Goal: Information Seeking & Learning: Learn about a topic

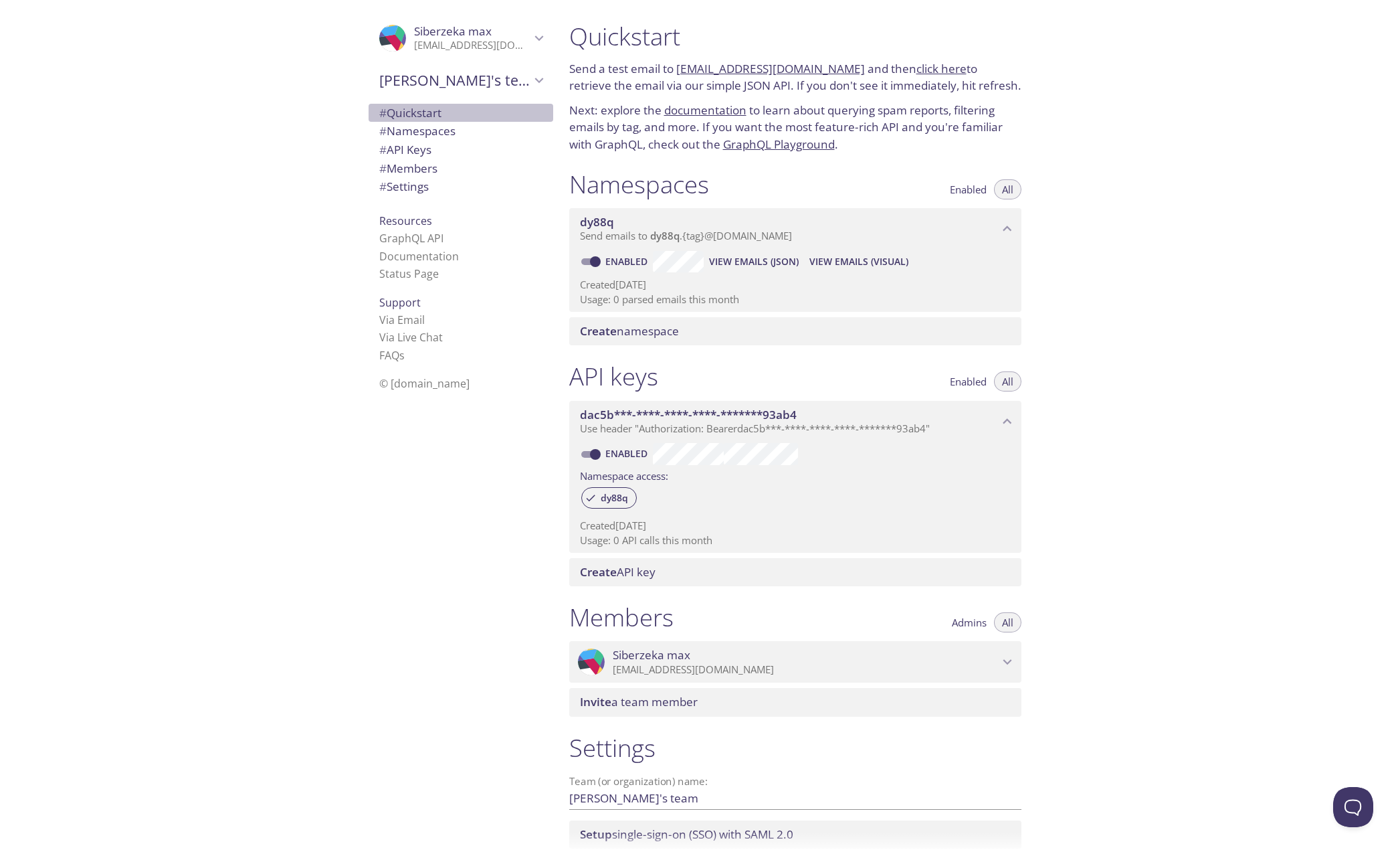
click at [401, 110] on span "# Quickstart" at bounding box center [409, 113] width 62 height 15
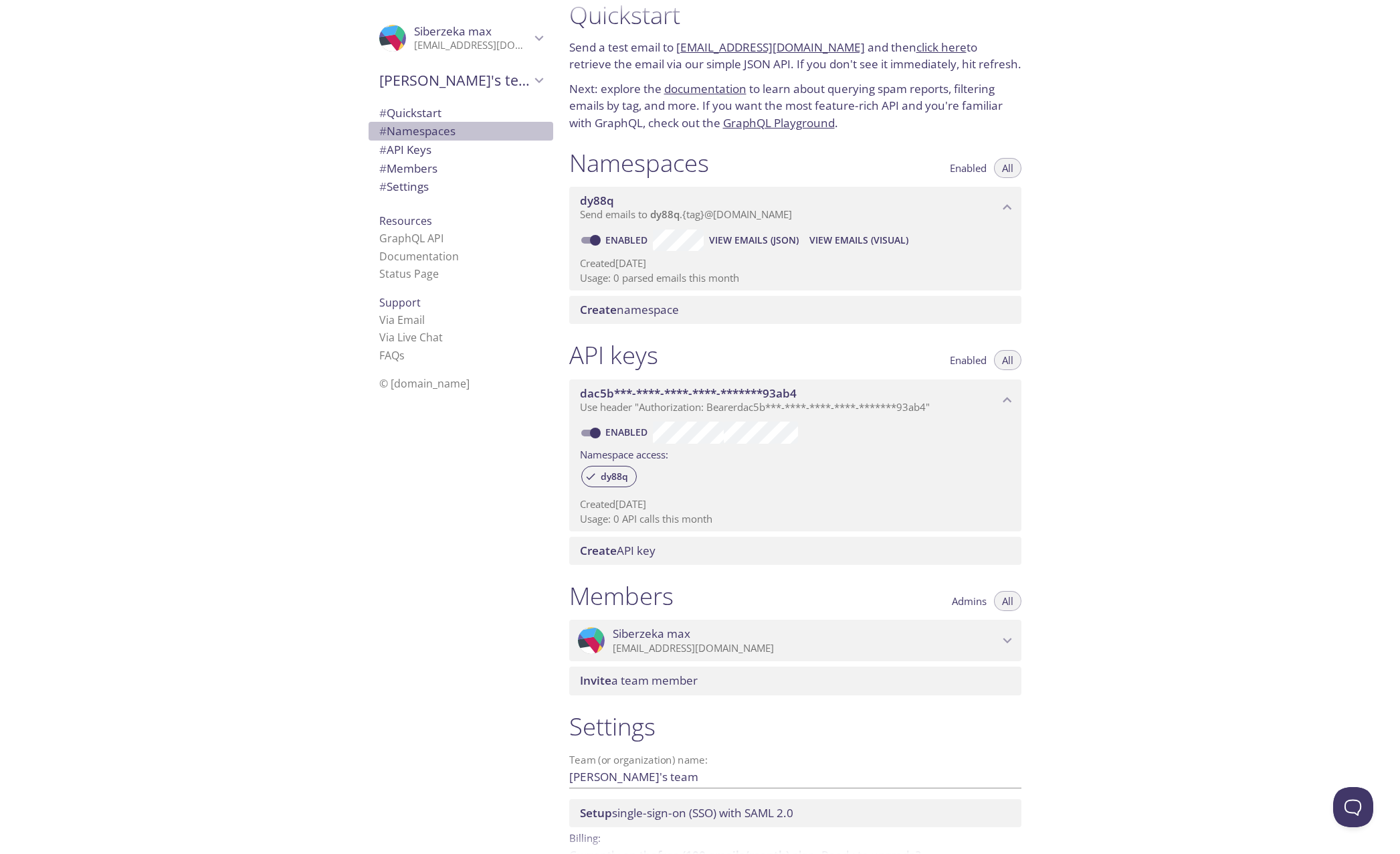
click at [427, 130] on span "# Namespaces" at bounding box center [417, 131] width 76 height 15
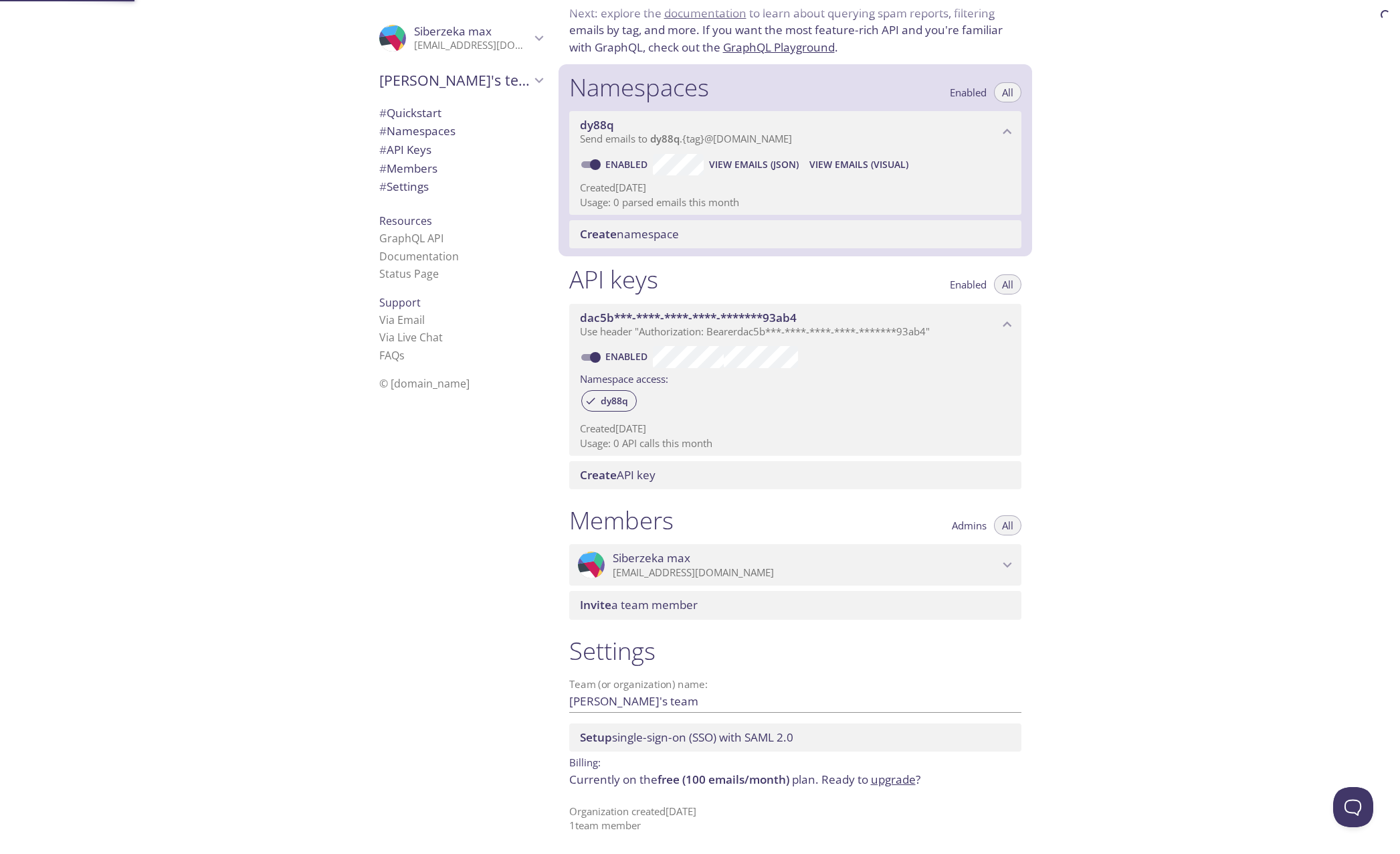
scroll to position [97, 0]
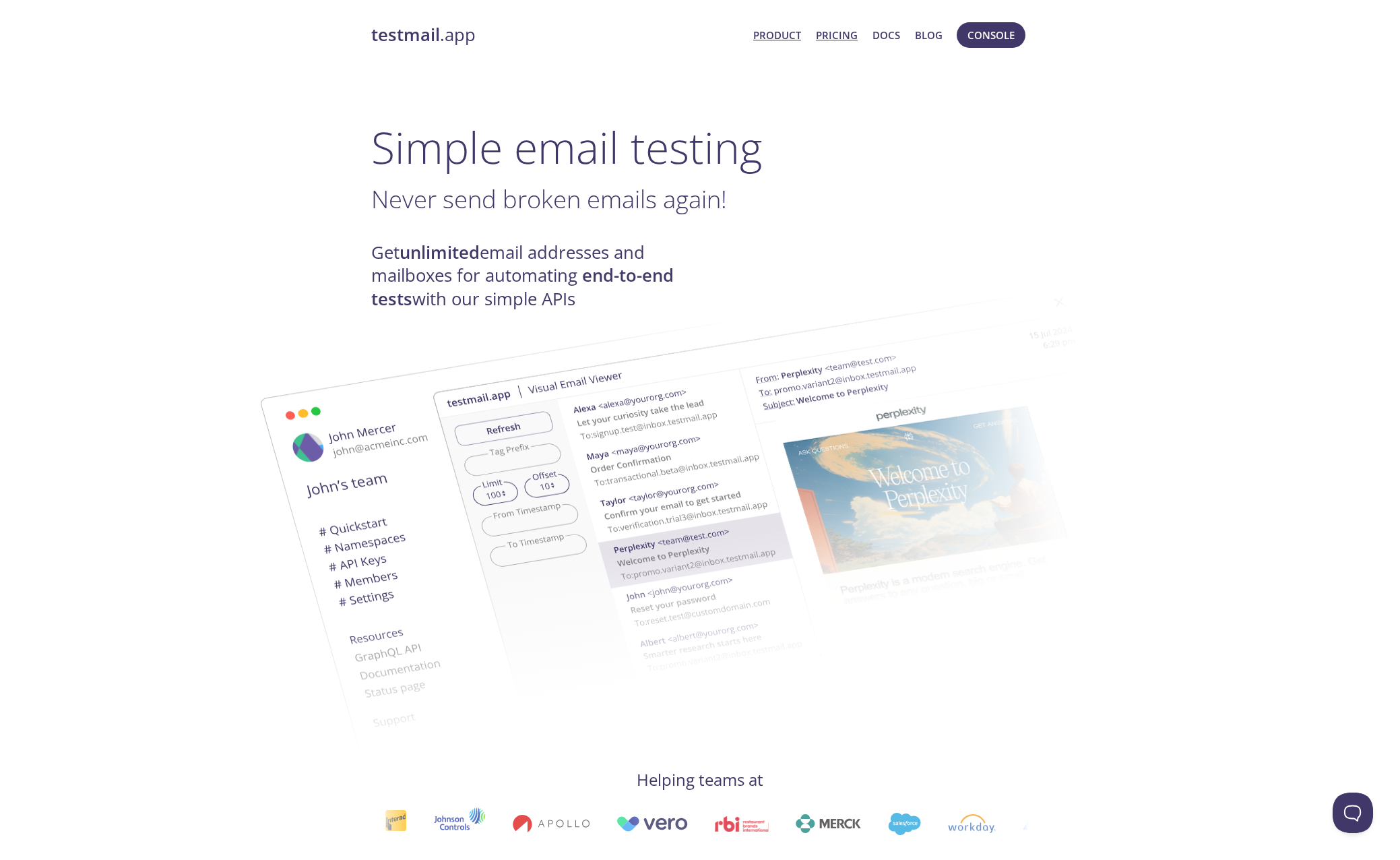
click at [831, 39] on link "Pricing" at bounding box center [837, 35] width 42 height 18
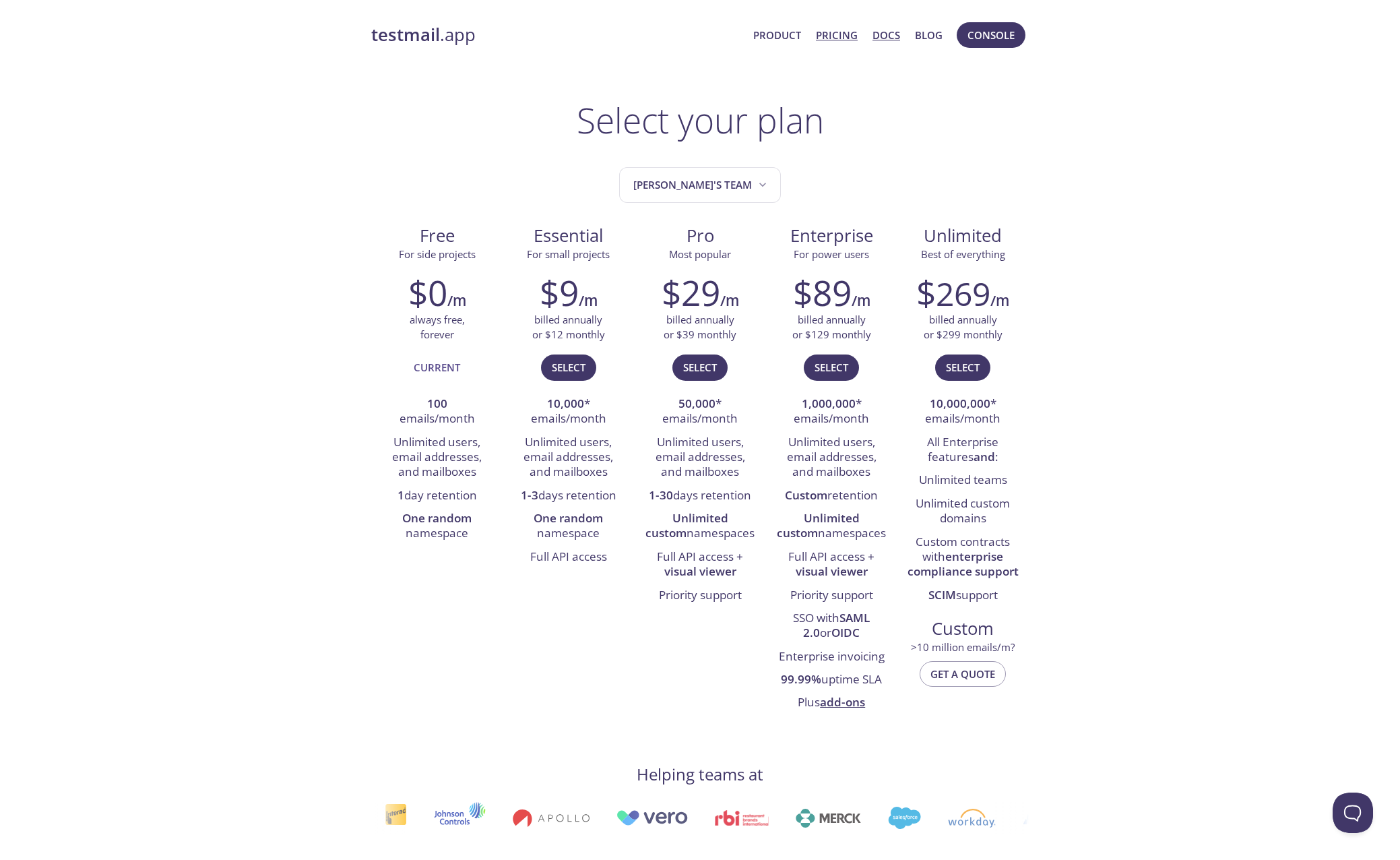
click at [892, 34] on link "Docs" at bounding box center [886, 35] width 27 height 18
click at [774, 37] on link "Product" at bounding box center [777, 35] width 48 height 18
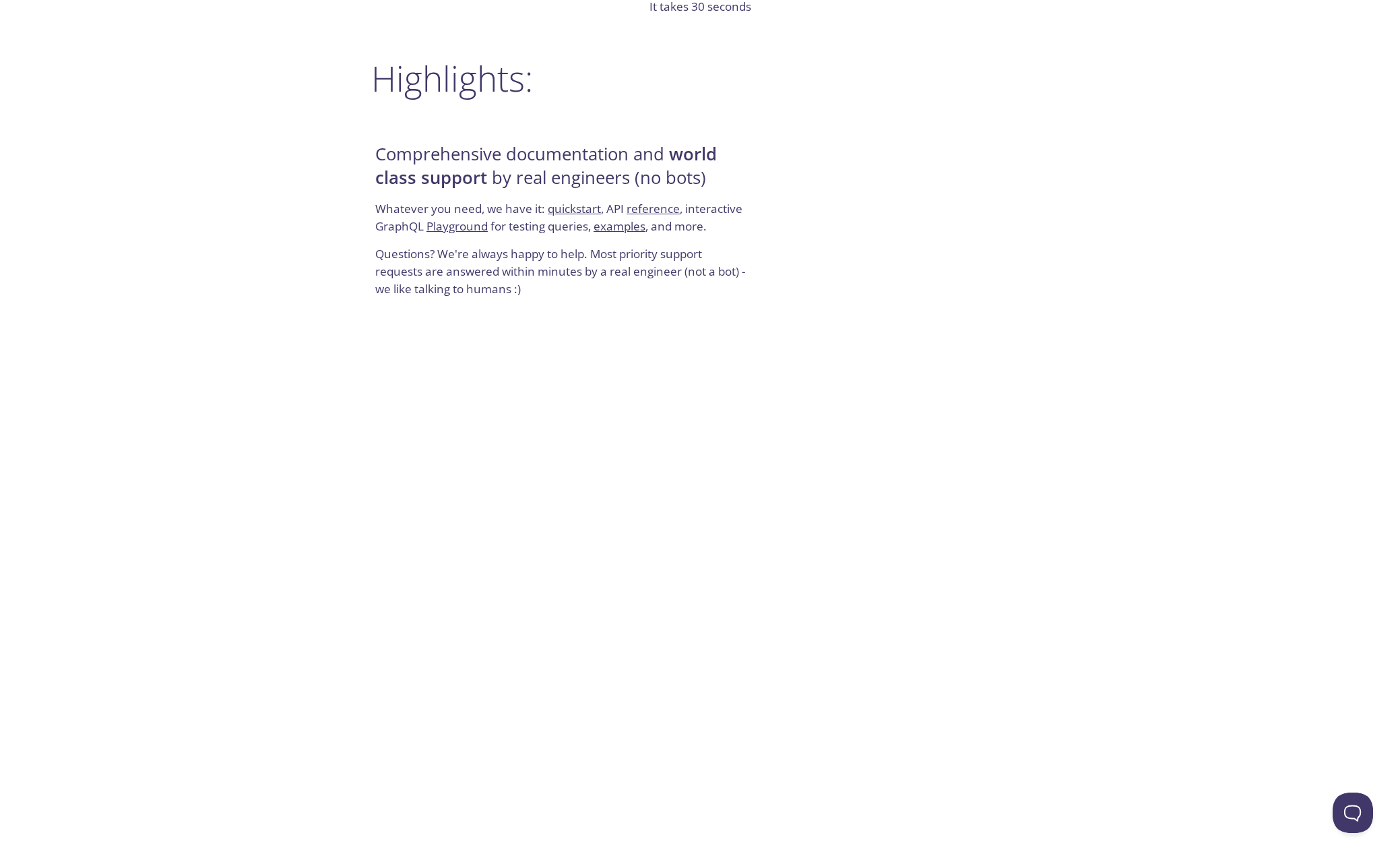
scroll to position [2221, 0]
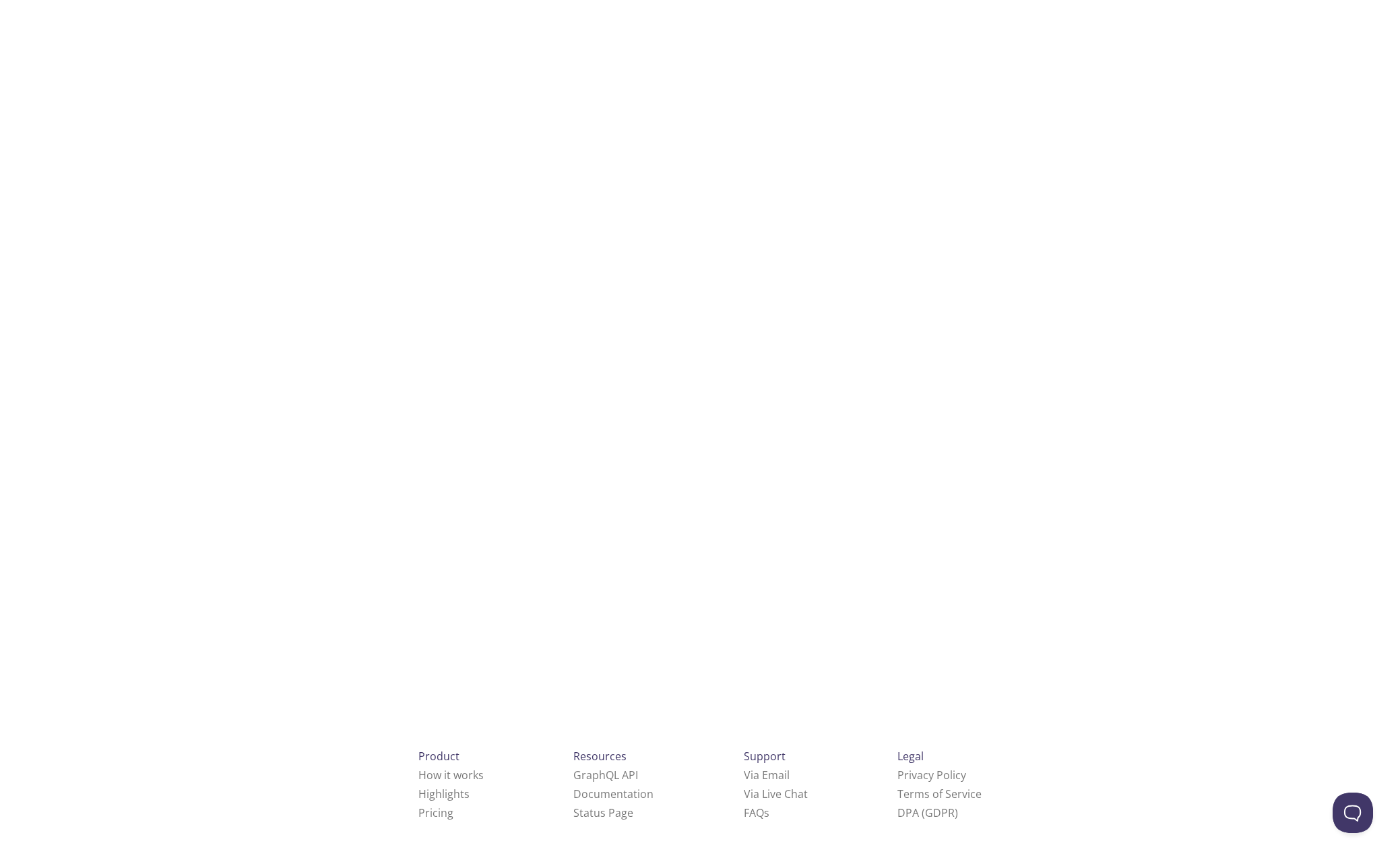
drag, startPoint x: 604, startPoint y: 272, endPoint x: 583, endPoint y: 494, distance: 223.0
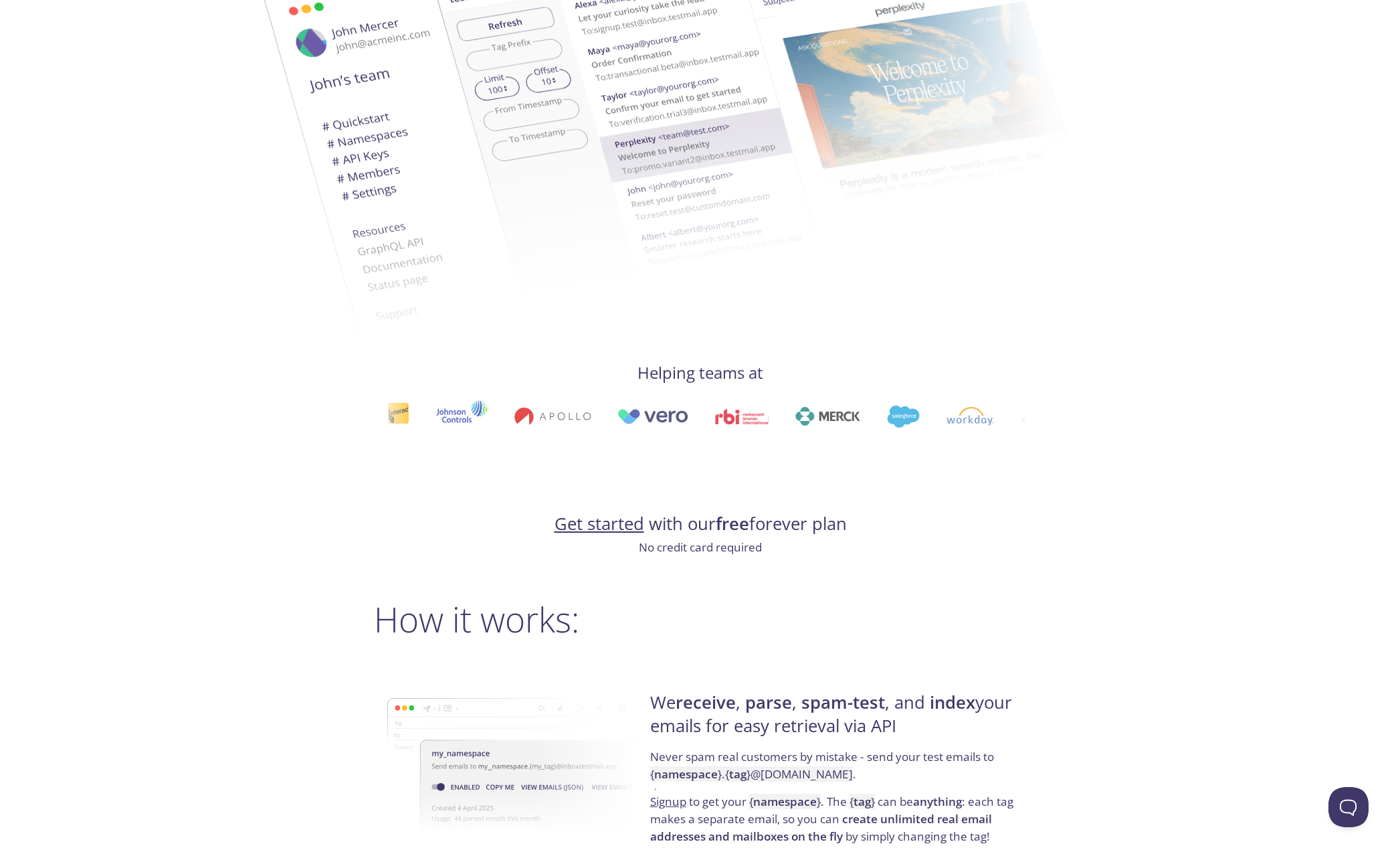
scroll to position [0, 0]
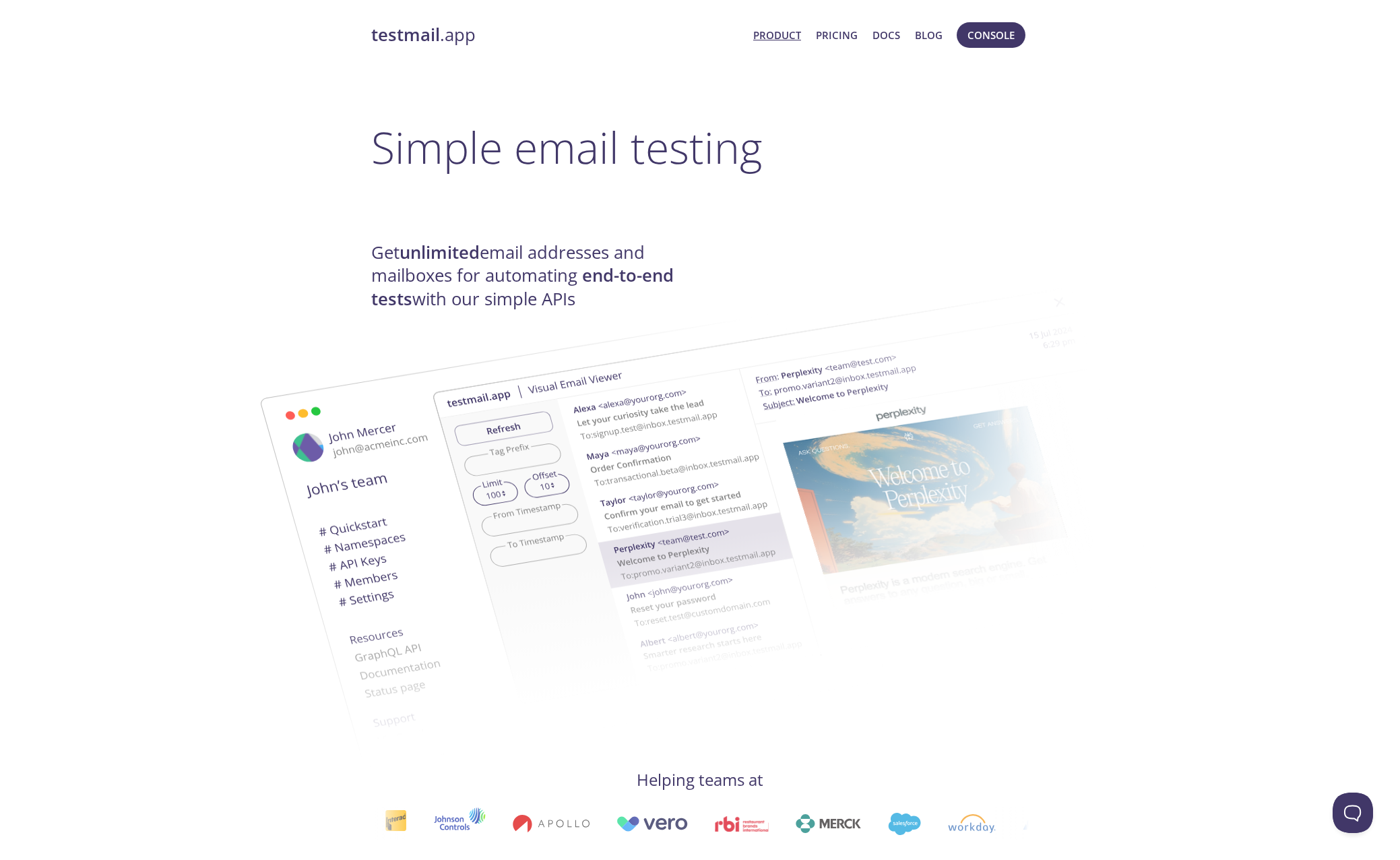
drag, startPoint x: 1035, startPoint y: 673, endPoint x: 1050, endPoint y: 387, distance: 286.4
click at [986, 41] on span "Console" at bounding box center [991, 35] width 47 height 18
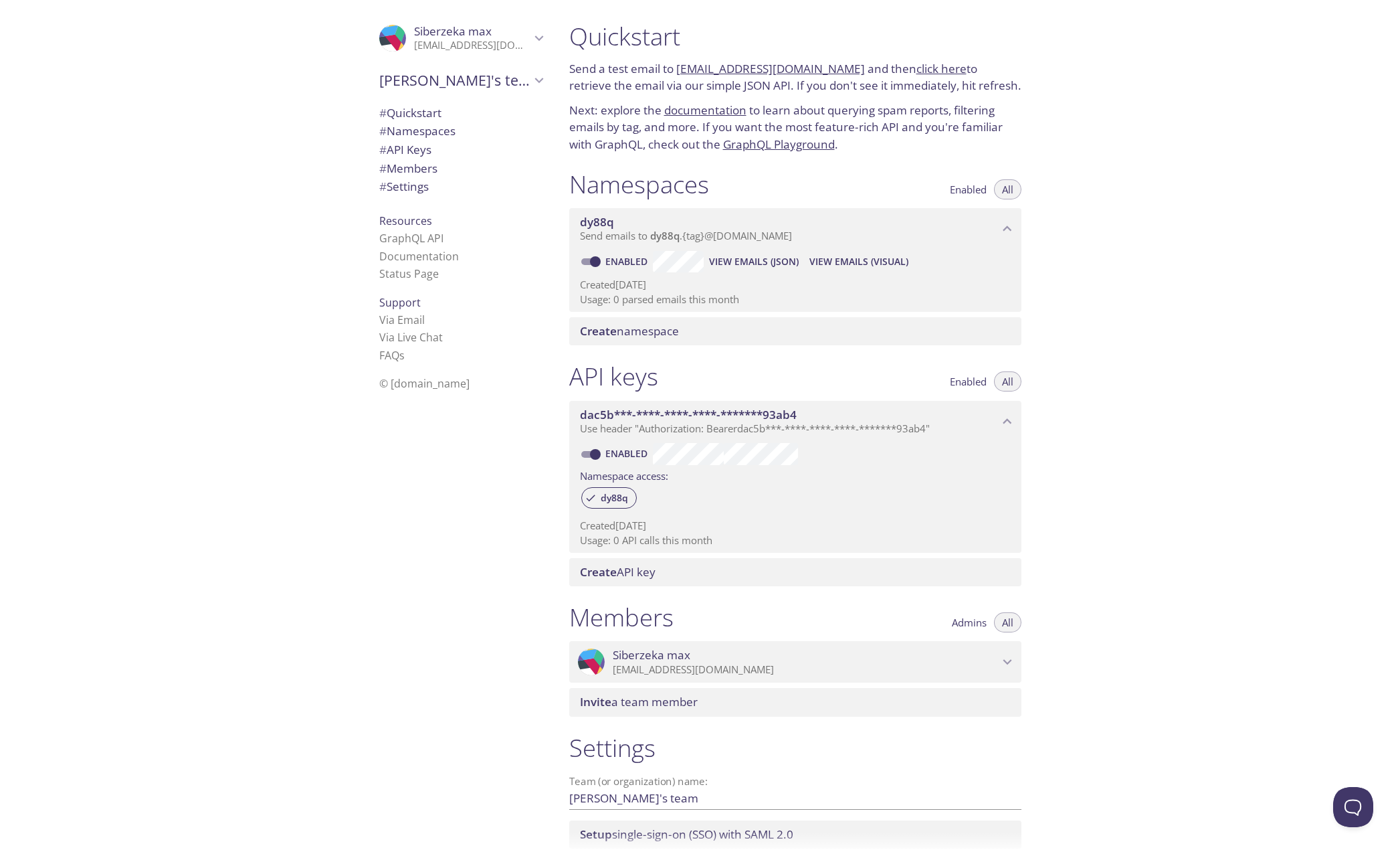
click at [788, 235] on span "Send emails to dy88q . {tag} @[DOMAIN_NAME]" at bounding box center [685, 235] width 212 height 13
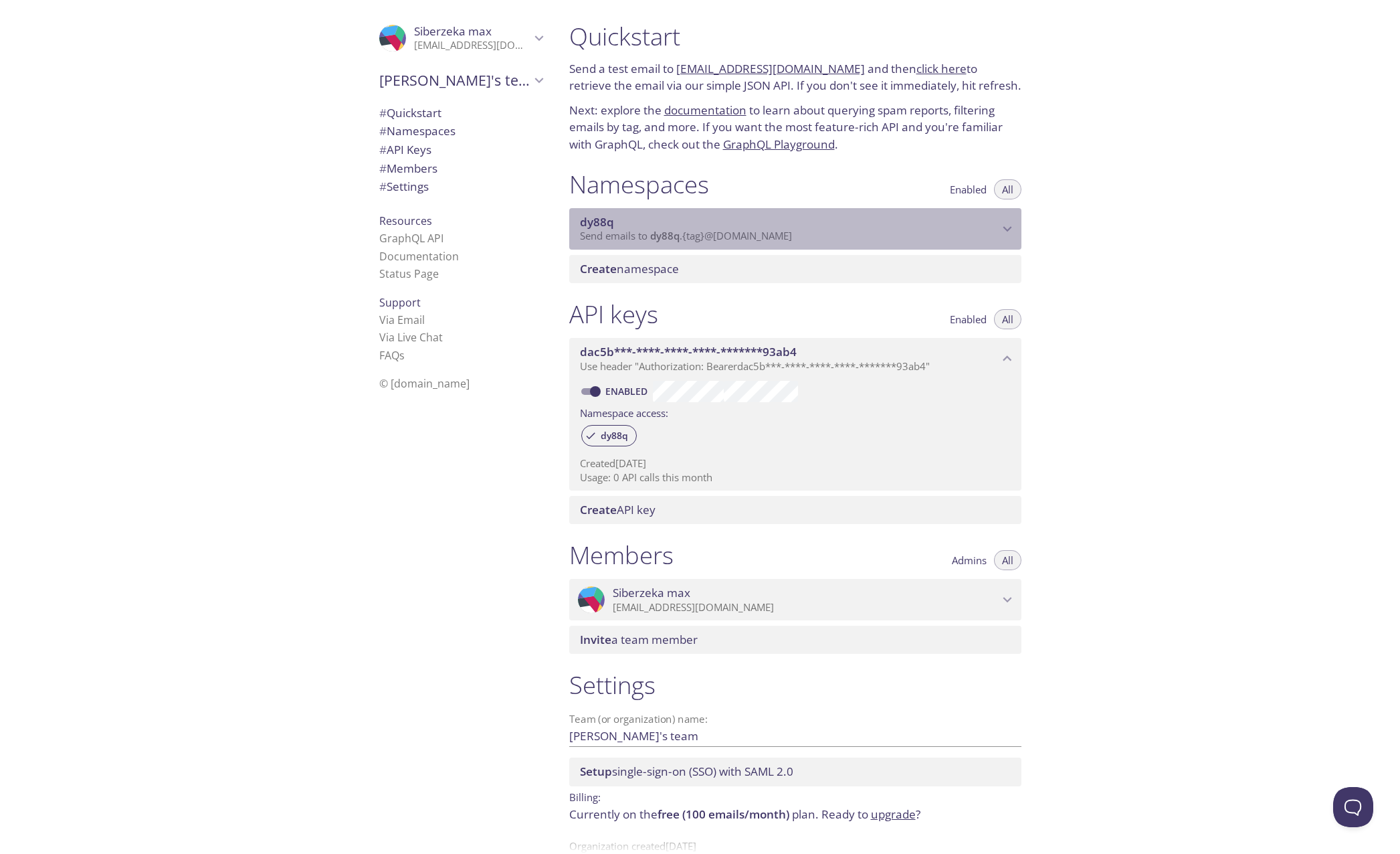
click at [788, 235] on span "Send emails to dy88q . {tag} @[DOMAIN_NAME]" at bounding box center [685, 235] width 212 height 13
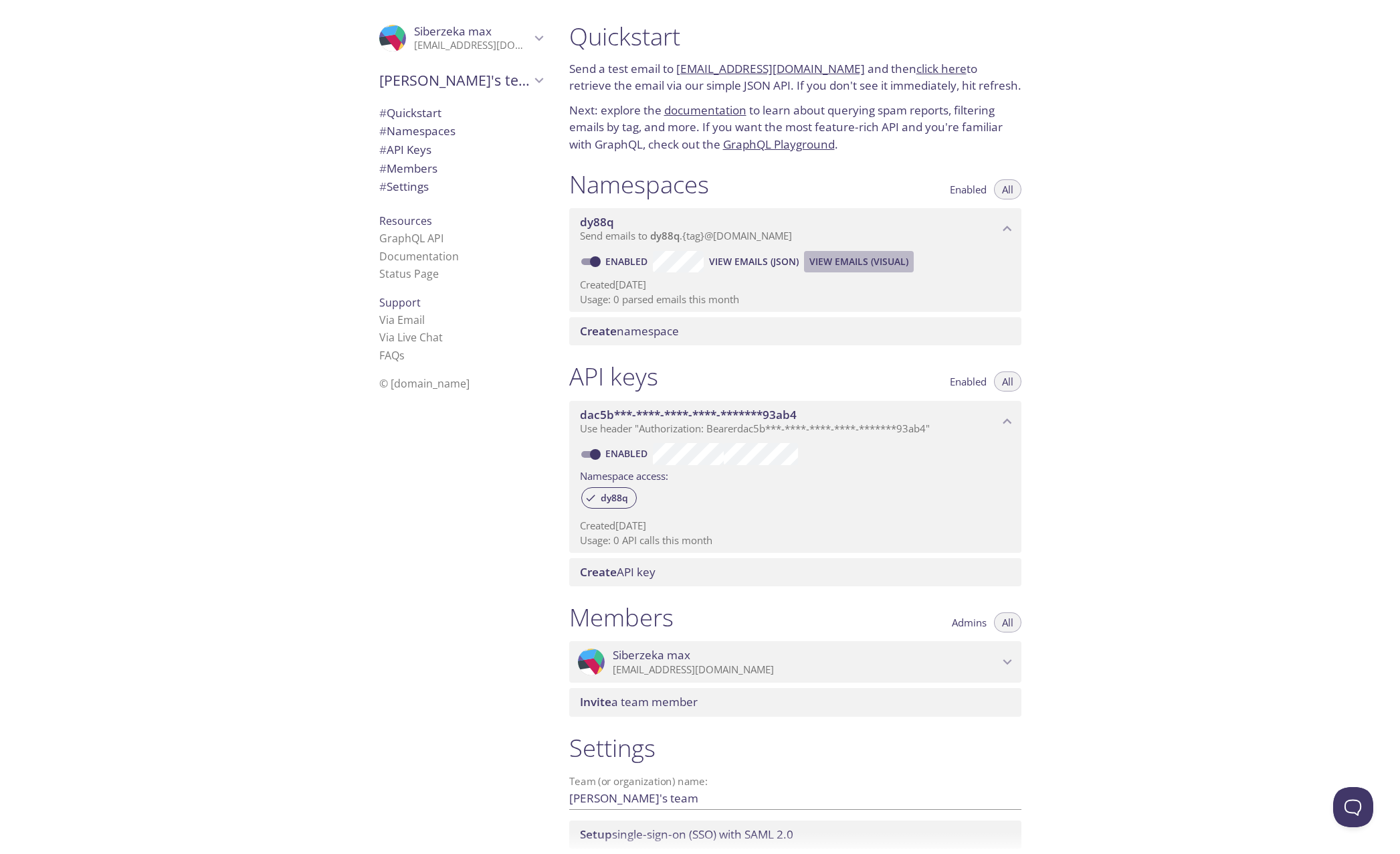
click at [854, 266] on span "View Emails (Visual)" at bounding box center [858, 261] width 99 height 16
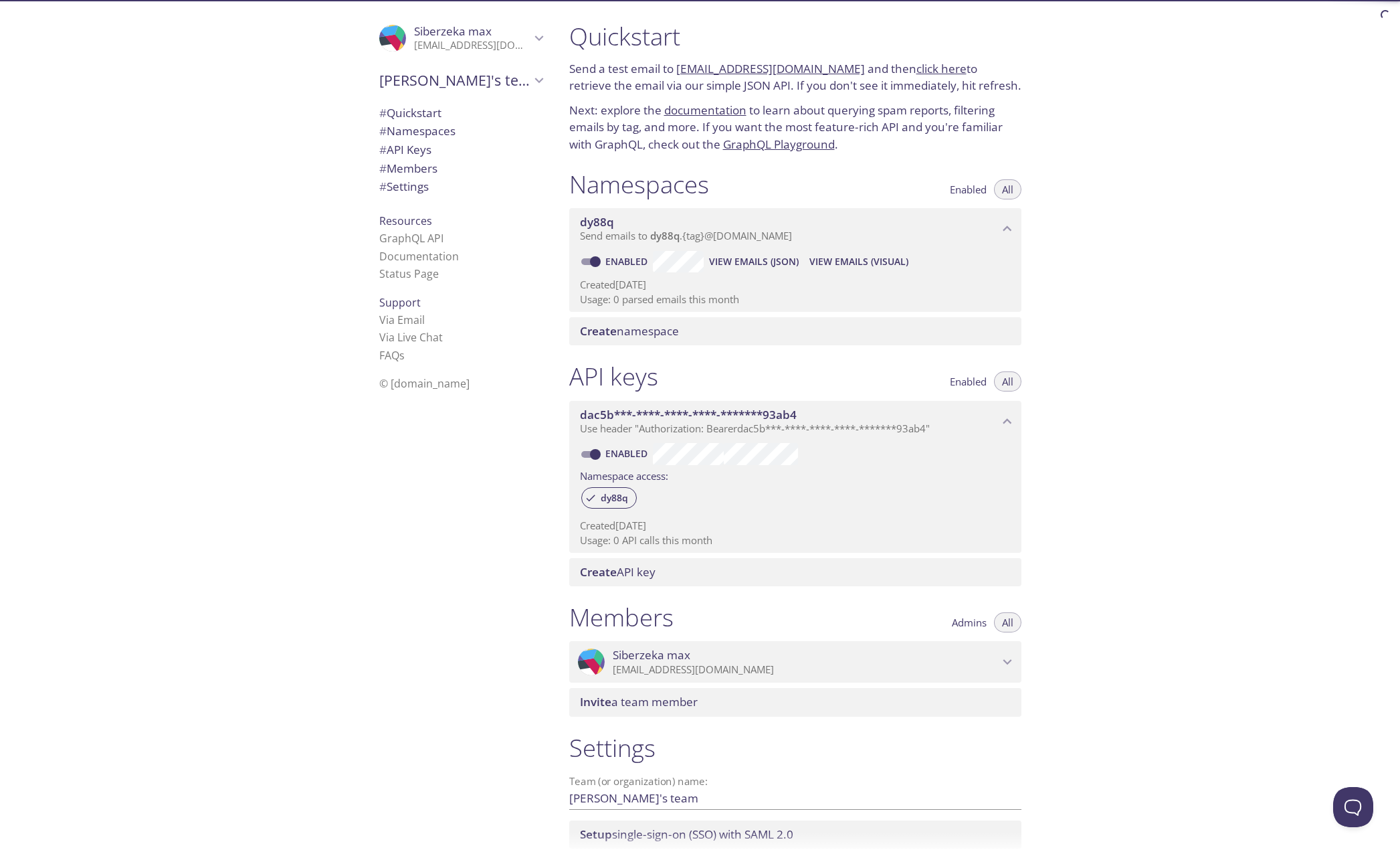
click at [964, 189] on span "Enabled" at bounding box center [968, 189] width 37 height 0
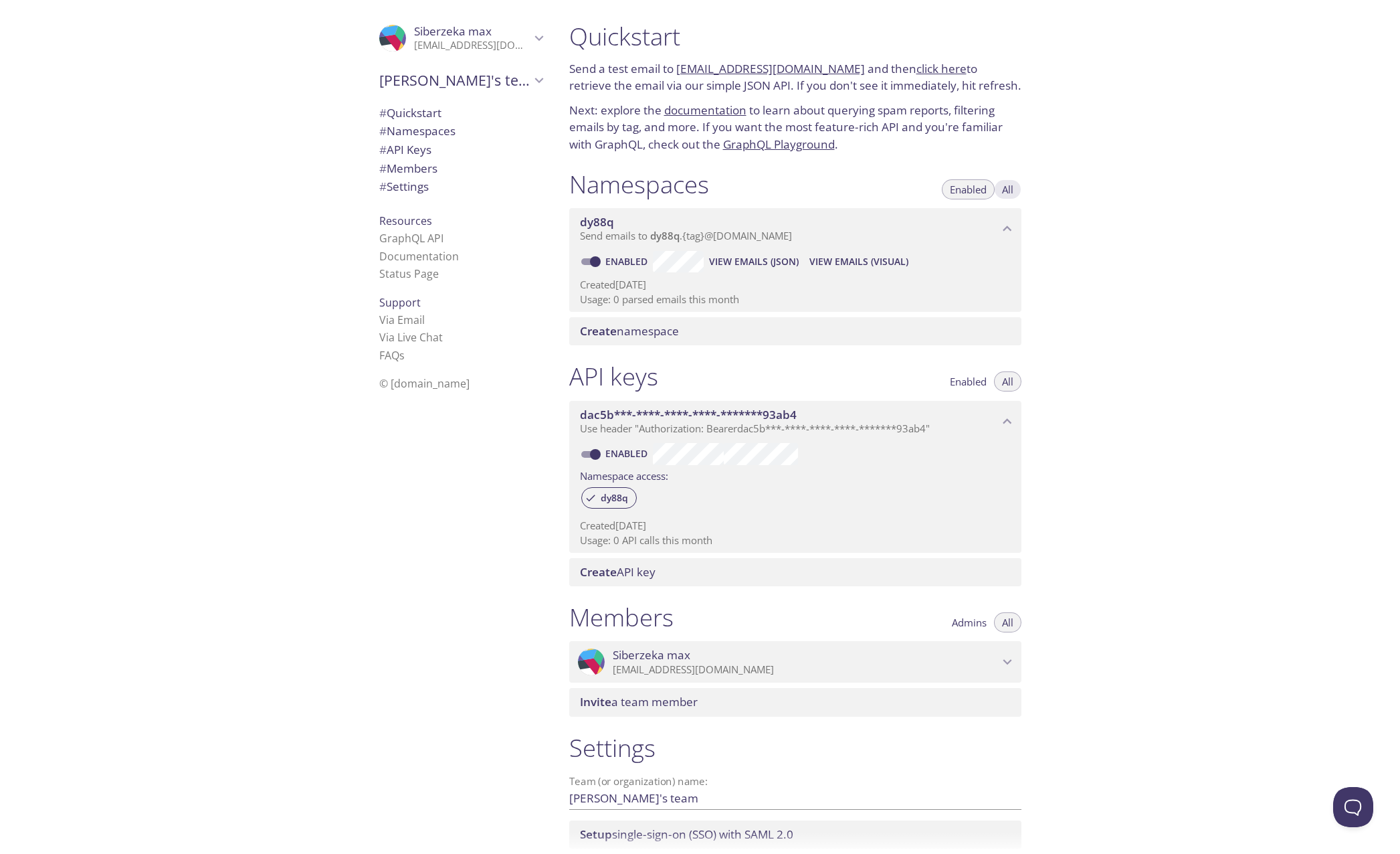
click at [1006, 189] on span "All" at bounding box center [1007, 189] width 11 height 0
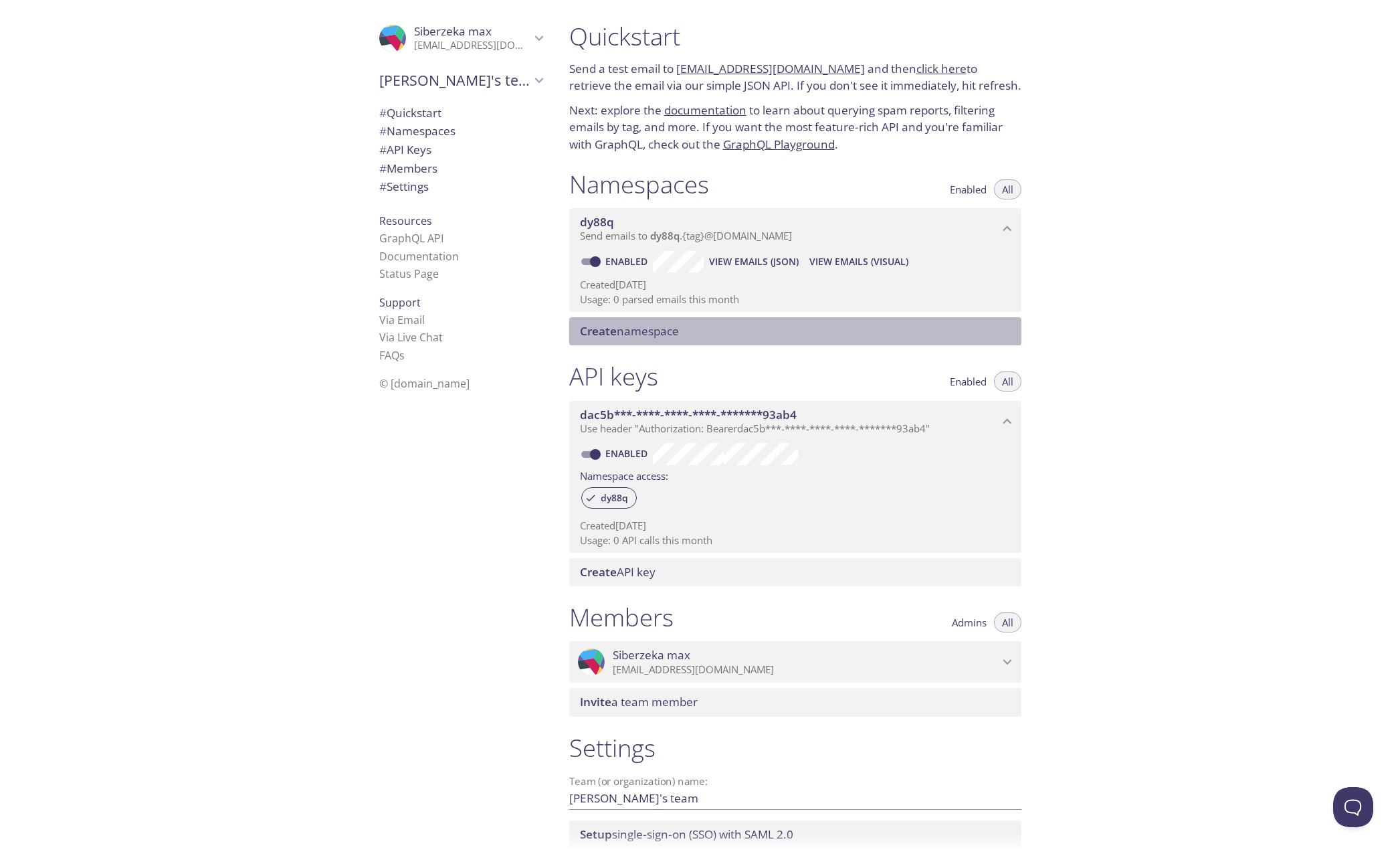
click at [659, 322] on div "Create namespace" at bounding box center [795, 331] width 452 height 28
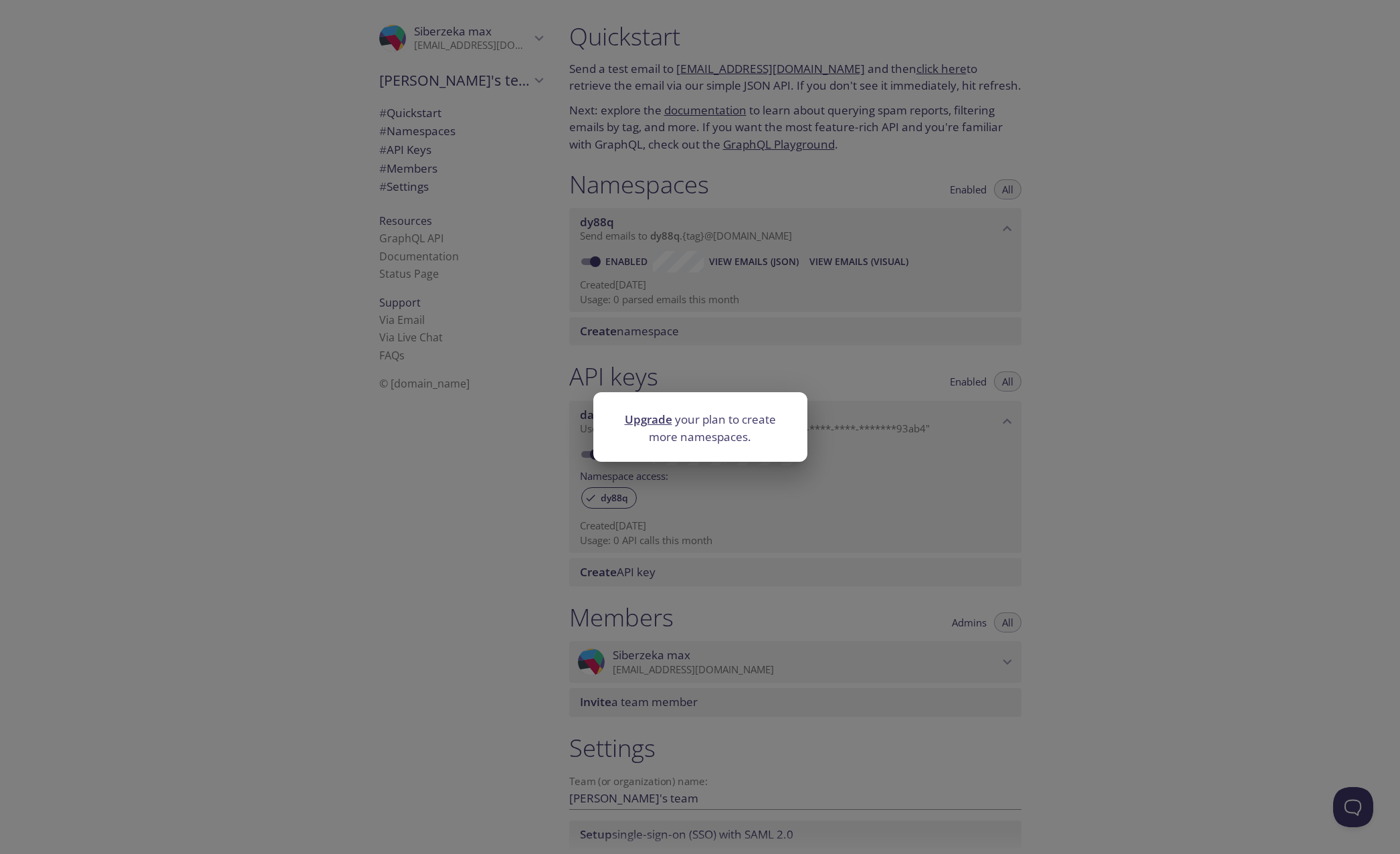
click at [980, 409] on div "Upgrade your plan to create more namespaces." at bounding box center [700, 427] width 1400 height 854
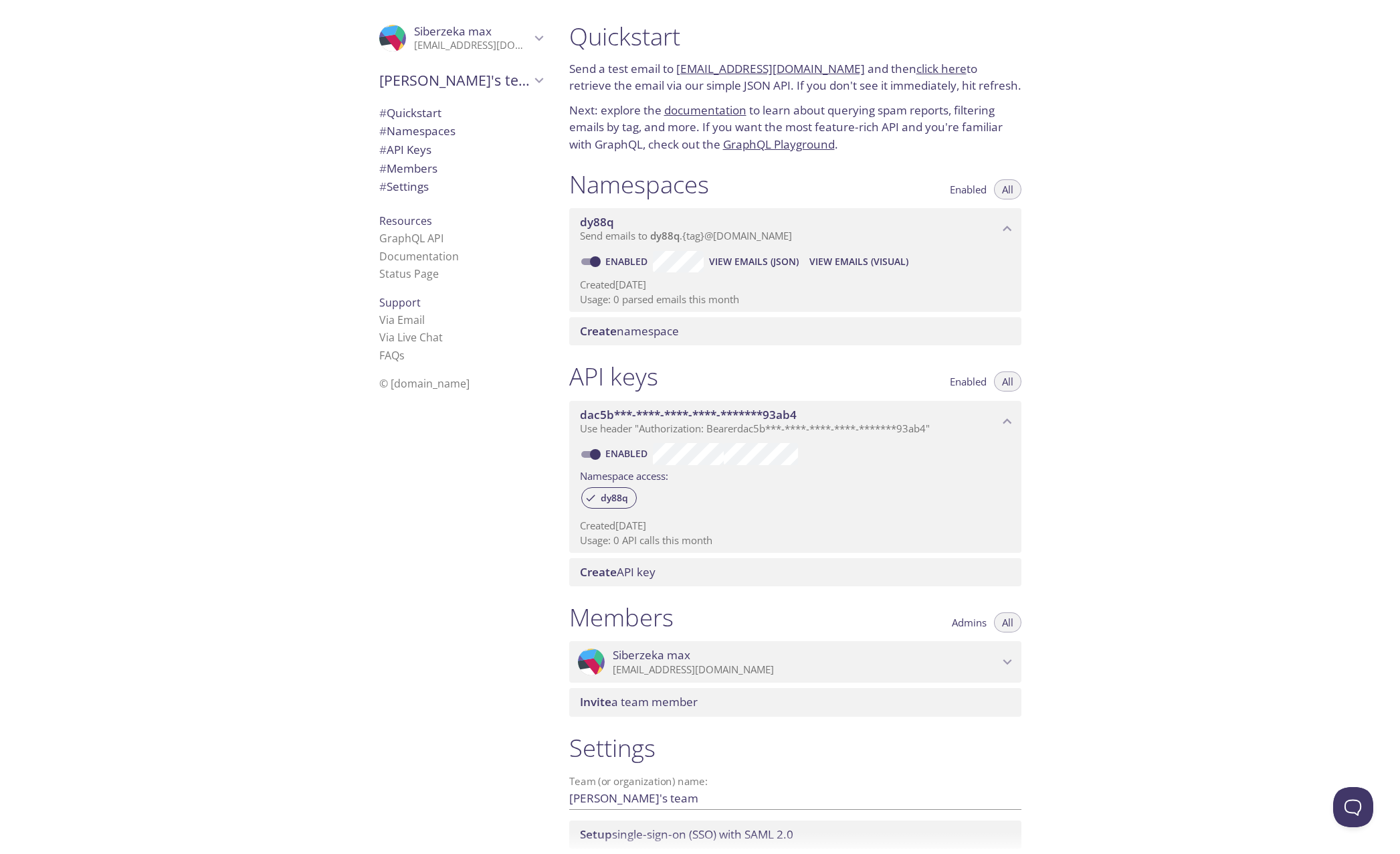
click at [777, 268] on span "View Emails (JSON)" at bounding box center [754, 261] width 90 height 16
click at [869, 262] on span "View Emails (Visual)" at bounding box center [858, 261] width 99 height 16
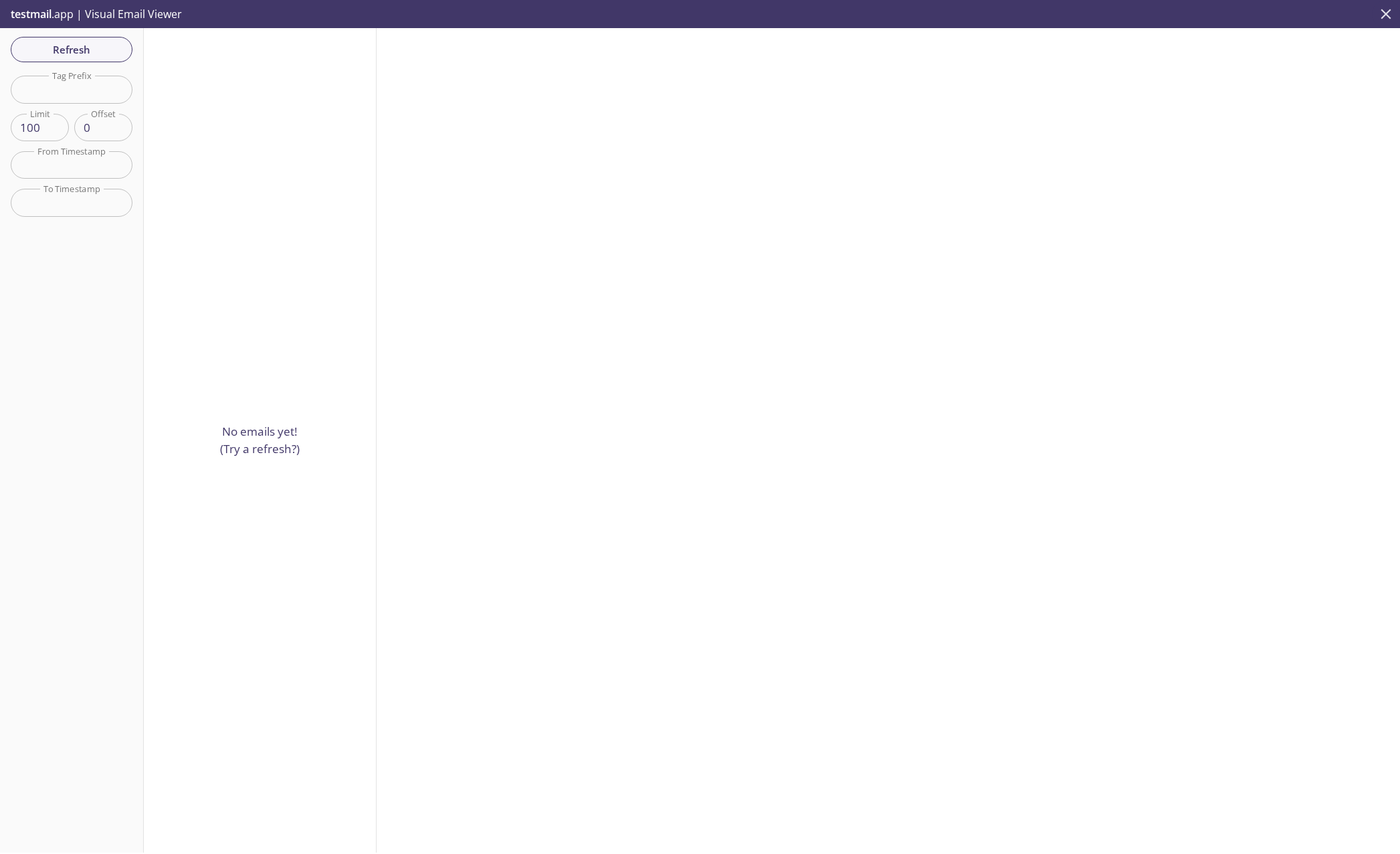
click at [1384, 15] on icon "close" at bounding box center [1386, 14] width 10 height 10
